Goal: Task Accomplishment & Management: Manage account settings

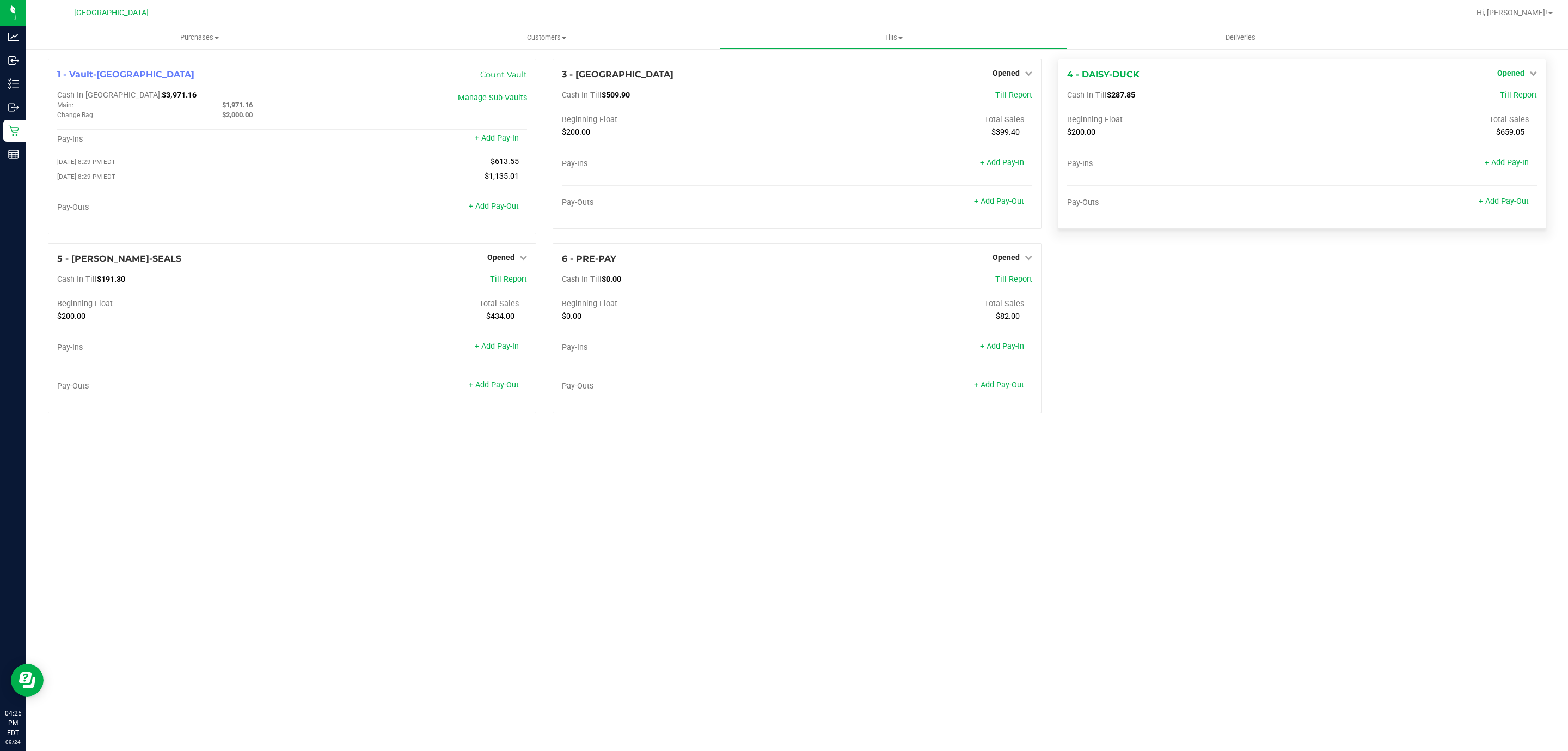
click at [1505, 76] on span "Opened" at bounding box center [1511, 73] width 27 height 9
click at [1505, 94] on link "Close Till" at bounding box center [1512, 96] width 29 height 9
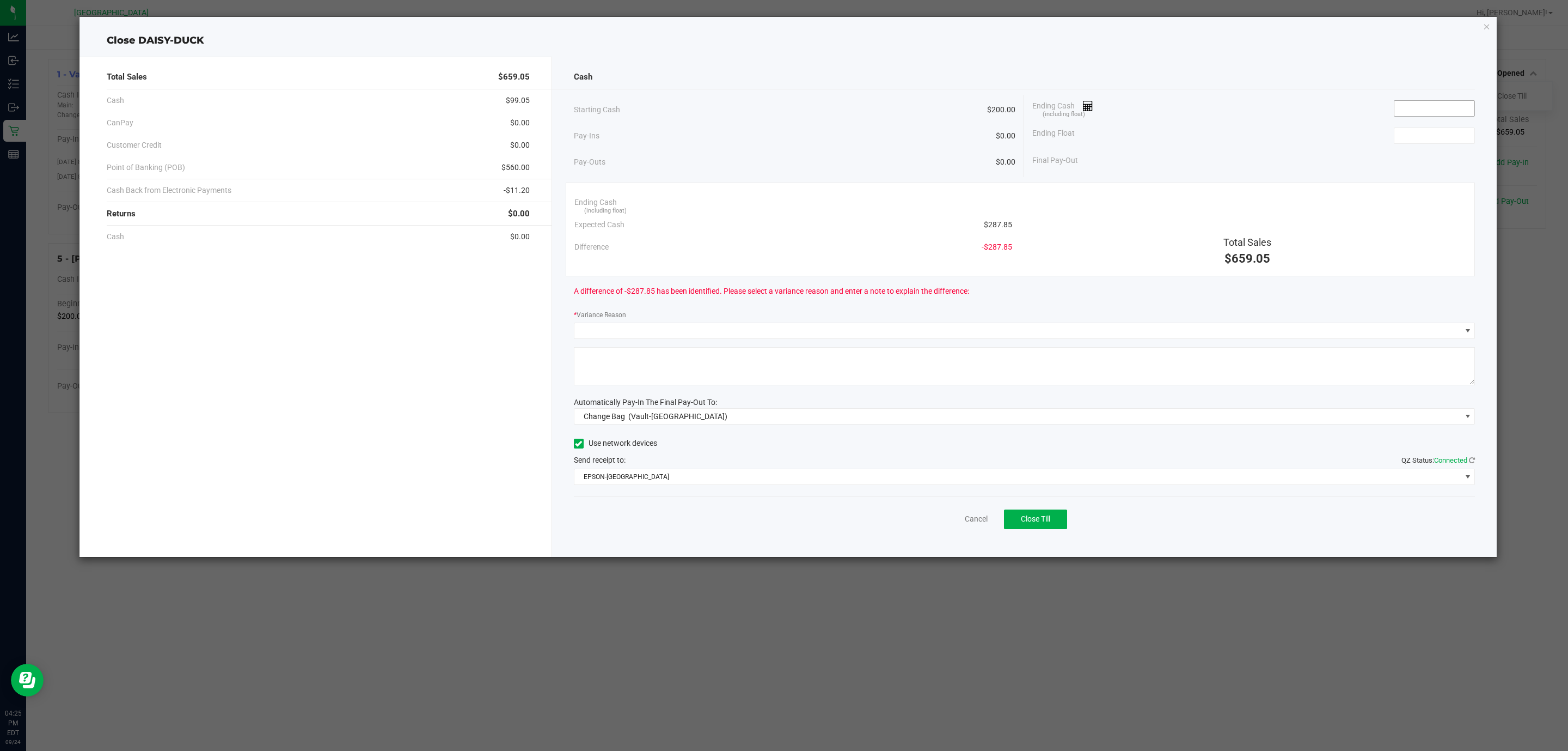
click at [1429, 108] on input at bounding box center [1434, 108] width 80 height 15
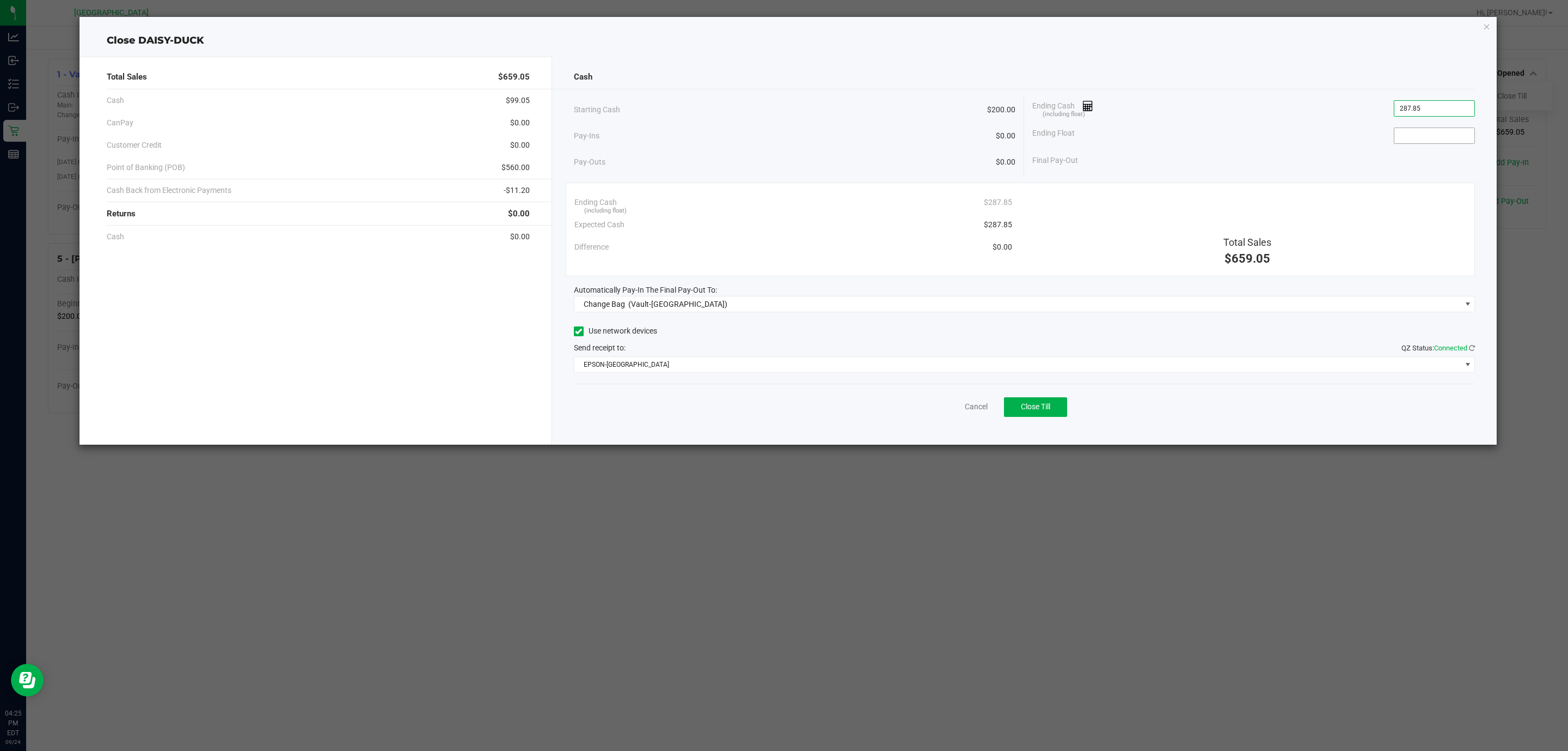
type input "$287.85"
click at [1426, 135] on input at bounding box center [1434, 135] width 80 height 15
type input "$200.00"
click at [946, 312] on span "Change Bag (Vault-Deerfield Beach)" at bounding box center [1018, 304] width 887 height 15
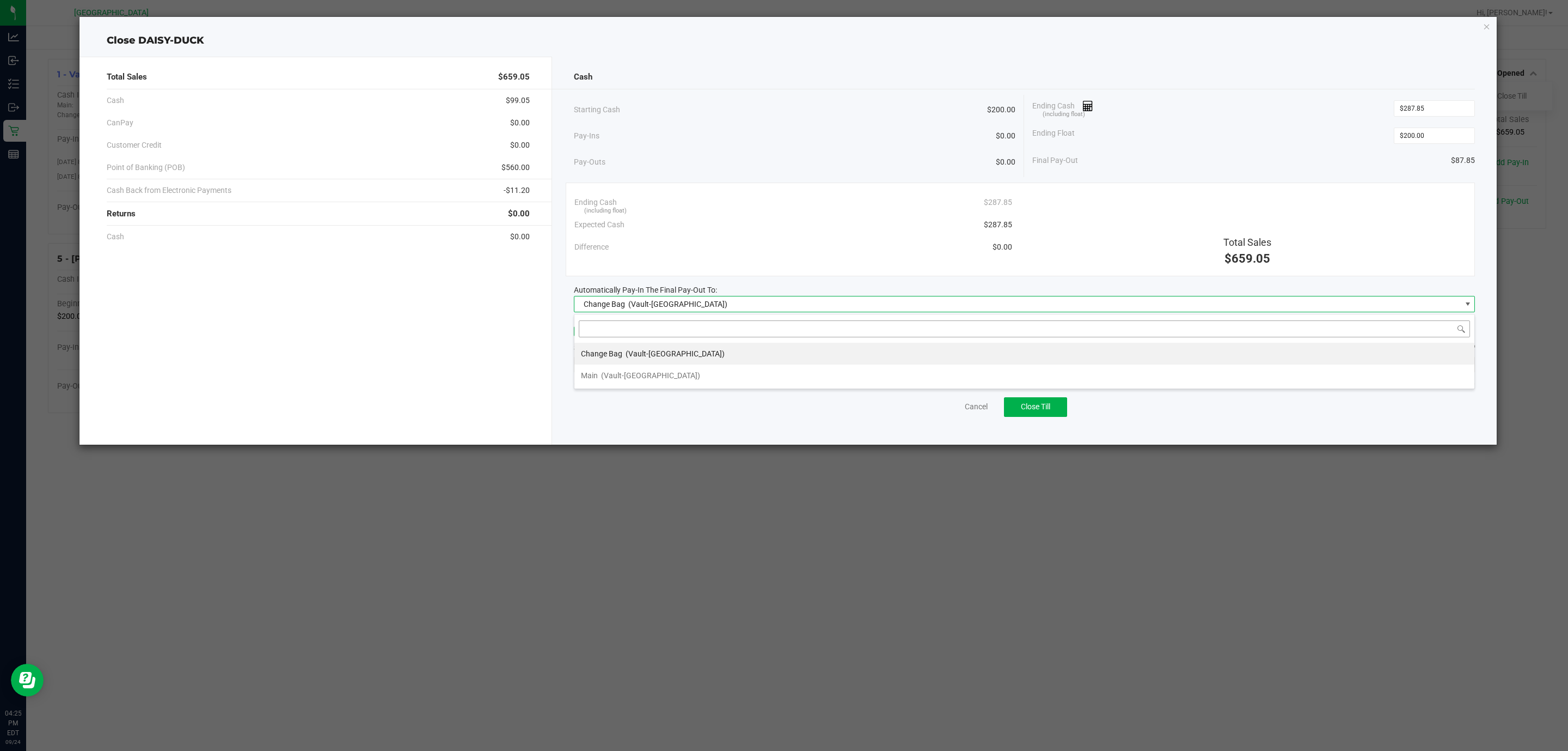
scroll to position [16, 901]
click at [657, 370] on div "Main (Vault-Deerfield Beach)" at bounding box center [640, 375] width 119 height 19
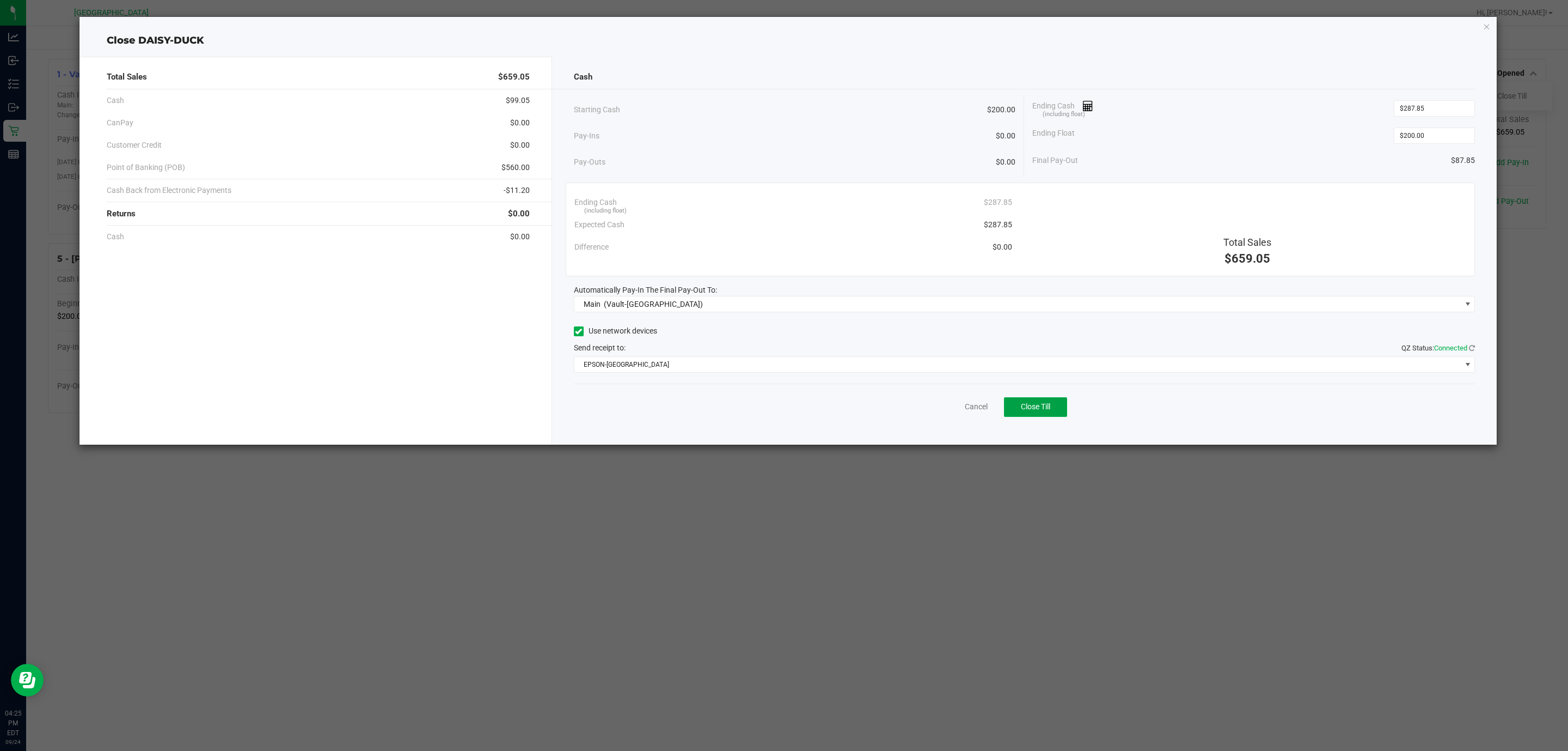
drag, startPoint x: 1049, startPoint y: 400, endPoint x: 771, endPoint y: 348, distance: 282.8
click at [782, 336] on div "Cash Starting Cash $200.00 Pay-Ins $0.00 Pay-Outs $0.00 Ending Cash (including …" at bounding box center [1024, 250] width 945 height 388
click at [760, 361] on span "EPSON-CYPRUS" at bounding box center [1024, 364] width 901 height 16
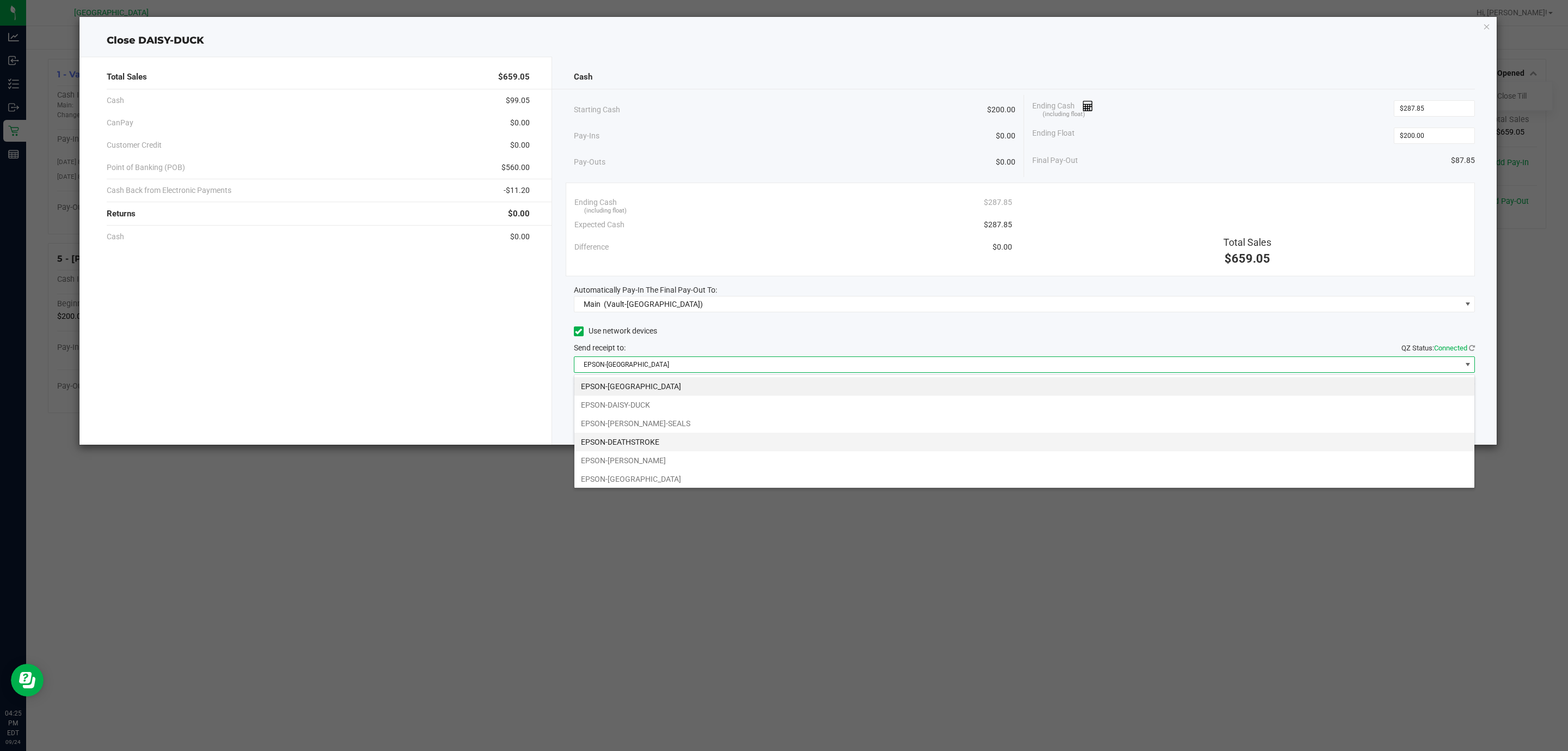
click at [644, 443] on li "EPSON-DEATHSTROKE" at bounding box center [1024, 442] width 900 height 18
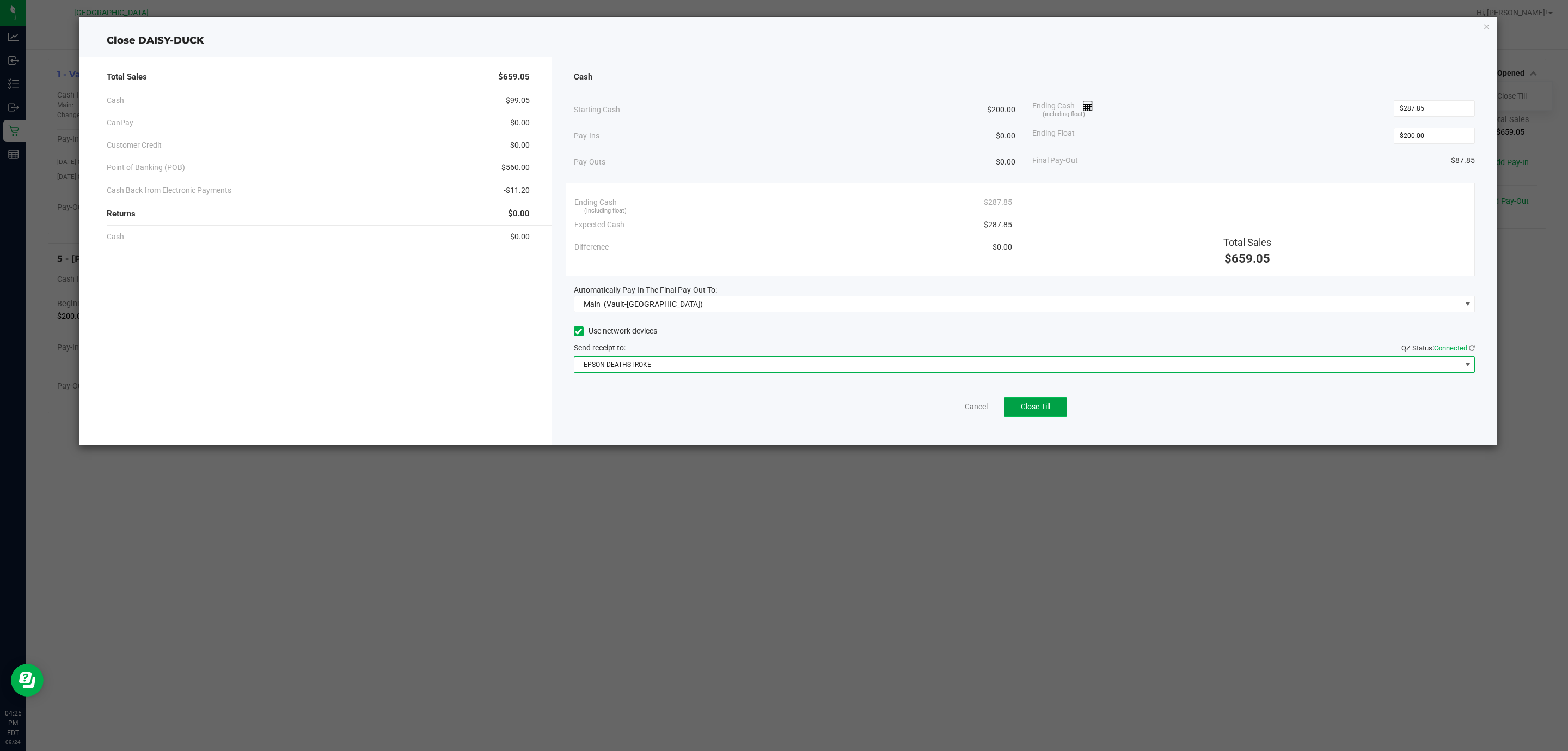
click at [1040, 414] on button "Close Till" at bounding box center [1035, 407] width 63 height 19
click at [959, 411] on link "Dismiss" at bounding box center [952, 406] width 26 height 12
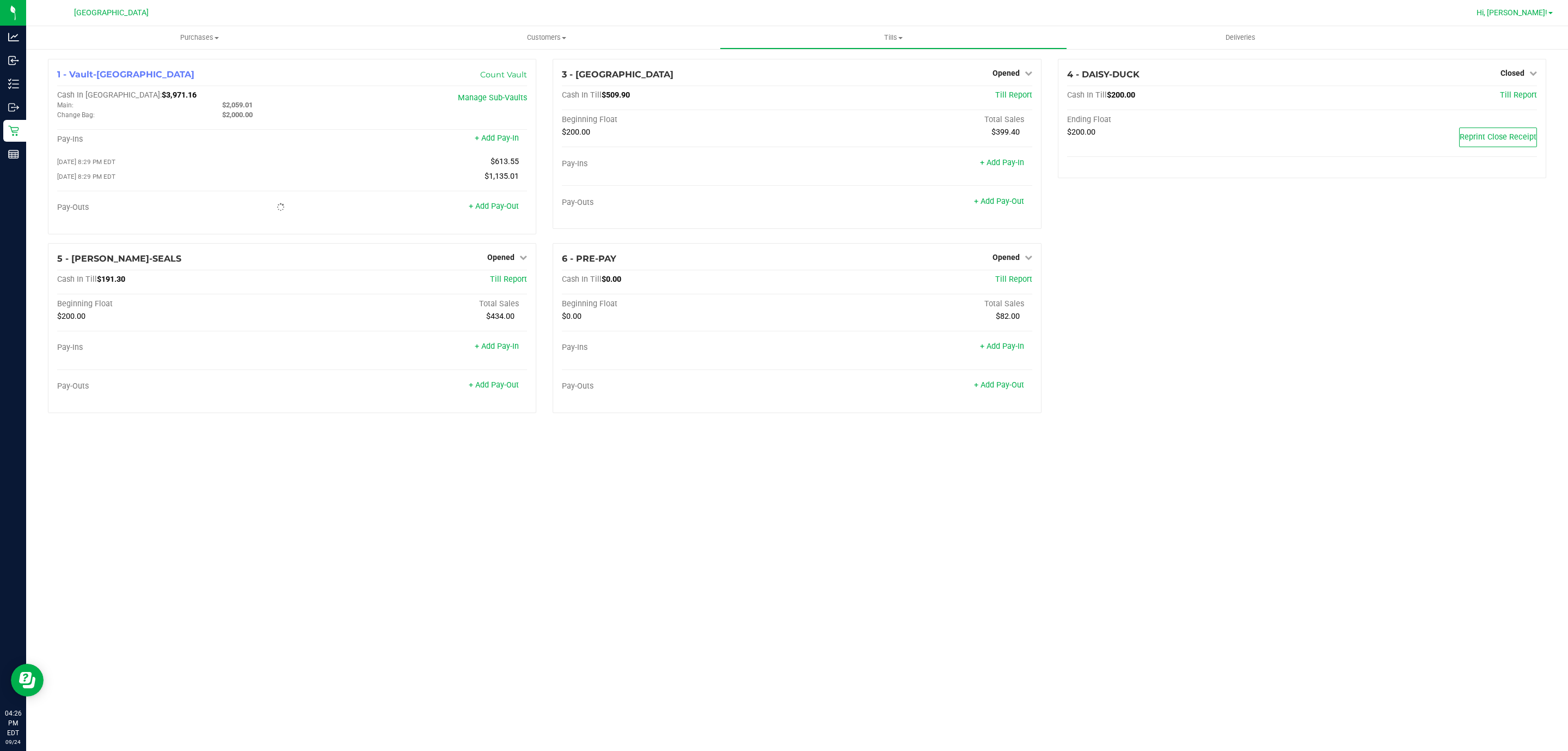
click at [1530, 8] on span "Hi, [PERSON_NAME]!" at bounding box center [1512, 12] width 71 height 9
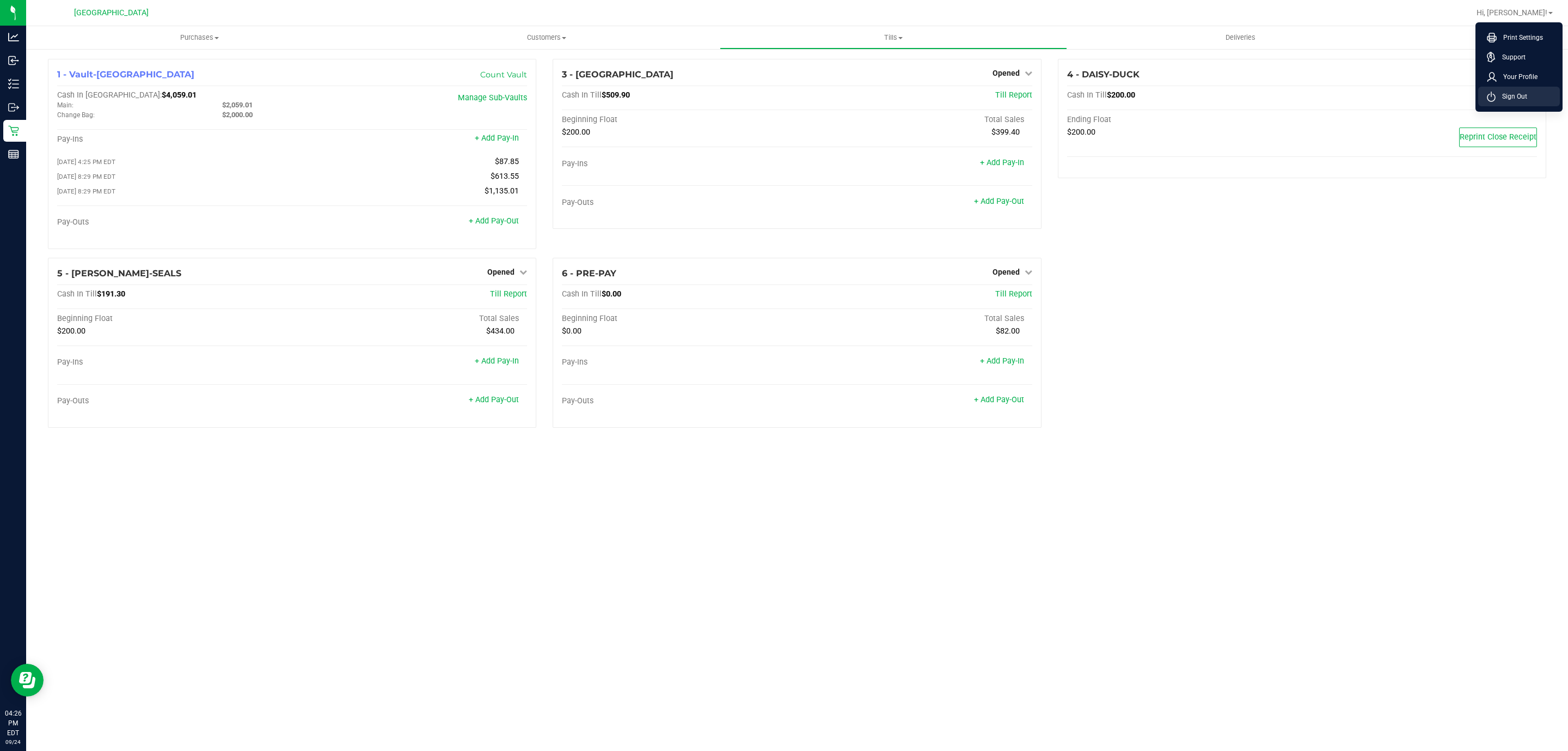
click at [1498, 96] on span "Sign Out" at bounding box center [1511, 96] width 32 height 11
